Goal: Task Accomplishment & Management: Manage account settings

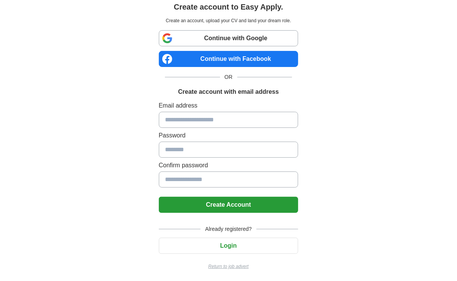
click at [232, 242] on button "Login" at bounding box center [229, 246] width 140 height 16
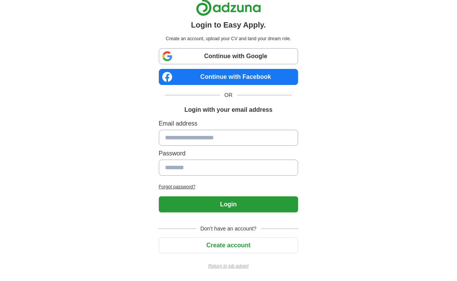
click at [207, 134] on input at bounding box center [229, 138] width 140 height 16
click at [179, 186] on h2 "Forgot password?" at bounding box center [229, 186] width 140 height 7
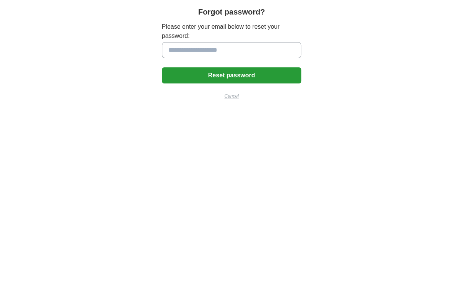
click at [182, 54] on input at bounding box center [232, 50] width 140 height 16
type input "**********"
click at [162, 67] on button "Reset password" at bounding box center [232, 75] width 140 height 16
click at [221, 79] on button "Reset password" at bounding box center [232, 75] width 140 height 16
